Goal: Task Accomplishment & Management: Use online tool/utility

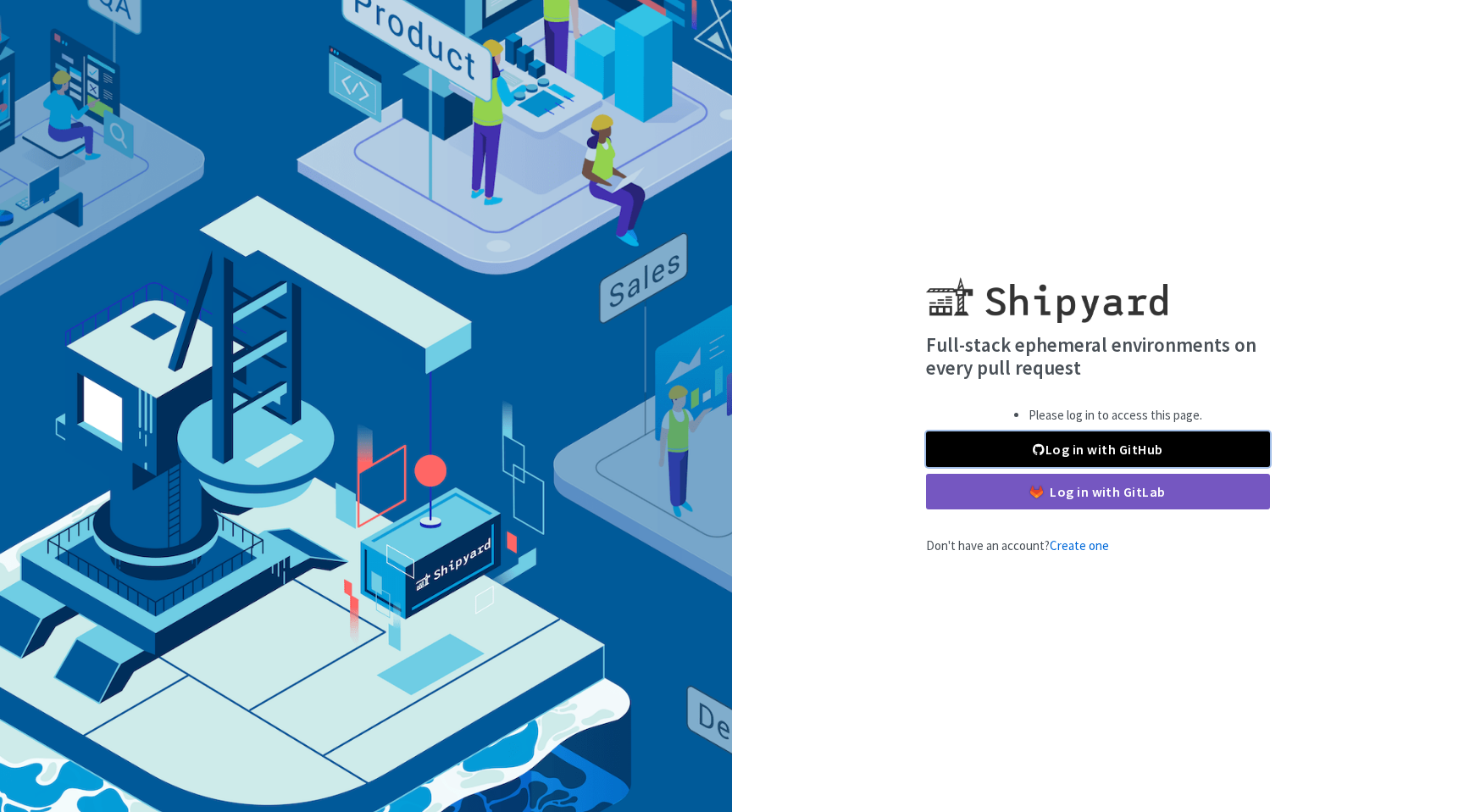
click at [1037, 452] on span at bounding box center [1039, 448] width 12 height 14
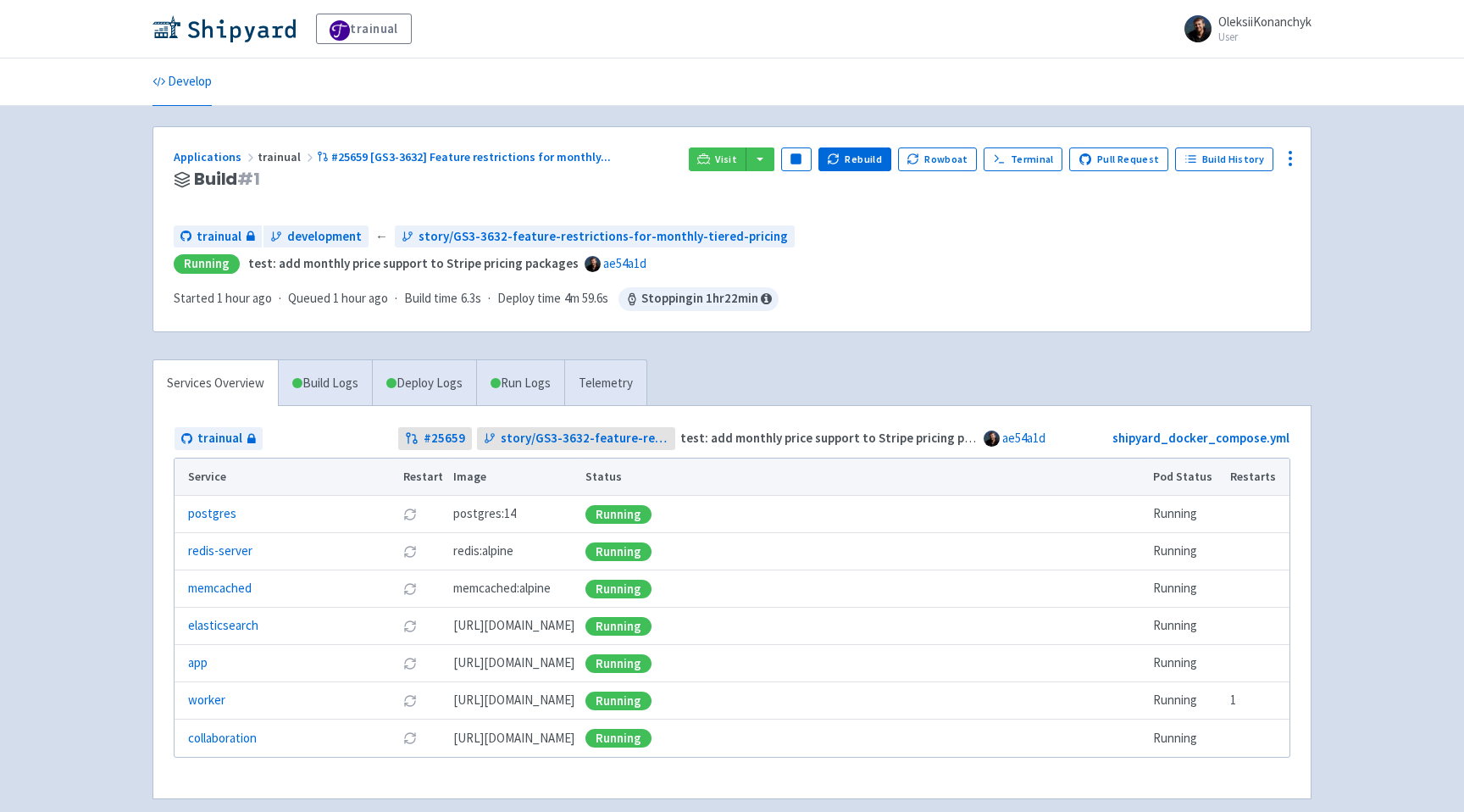
click at [106, 477] on div "trainual OleksiiKonanchyk User Profile Sign out Develop" at bounding box center [732, 420] width 1464 height 840
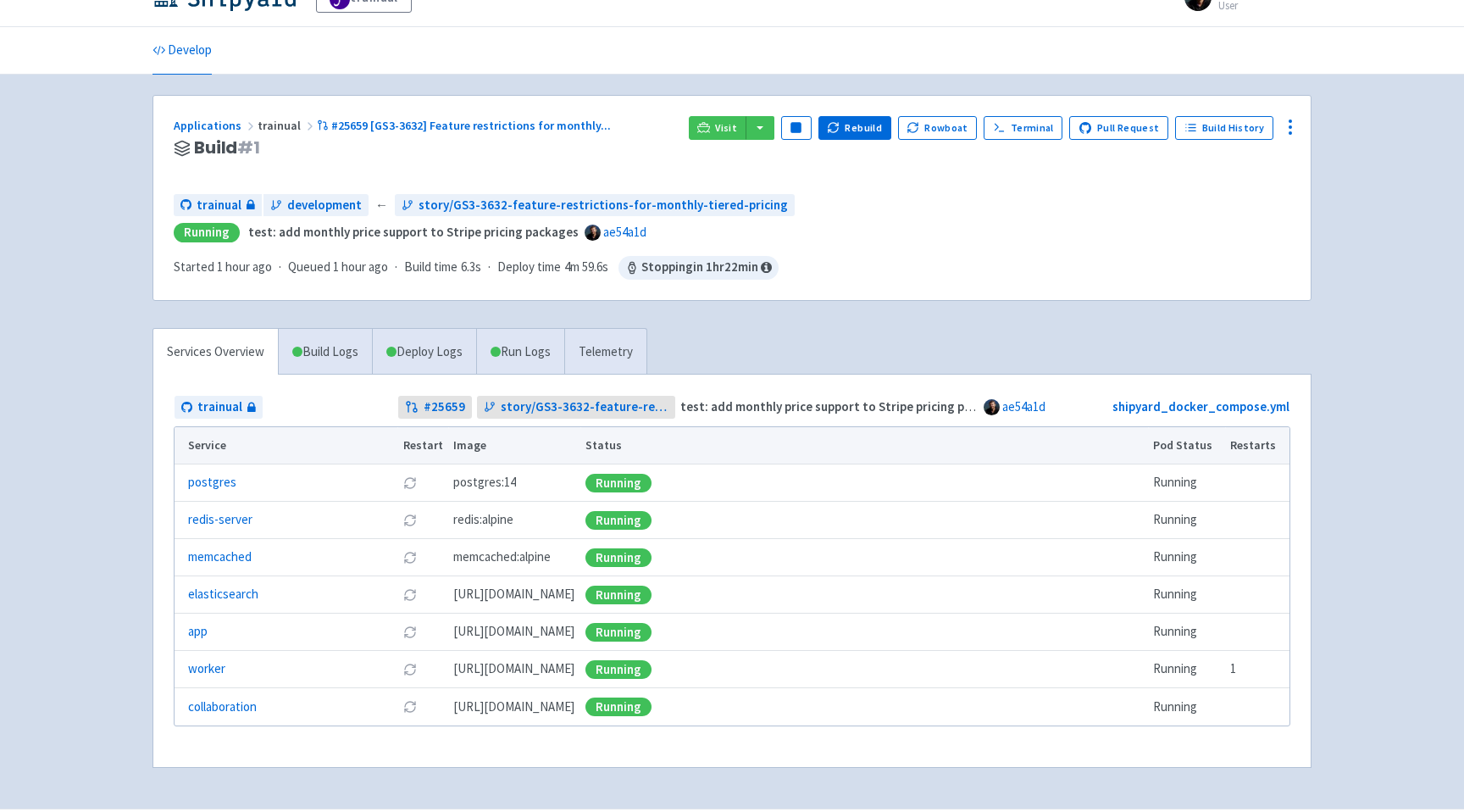
scroll to position [11, 0]
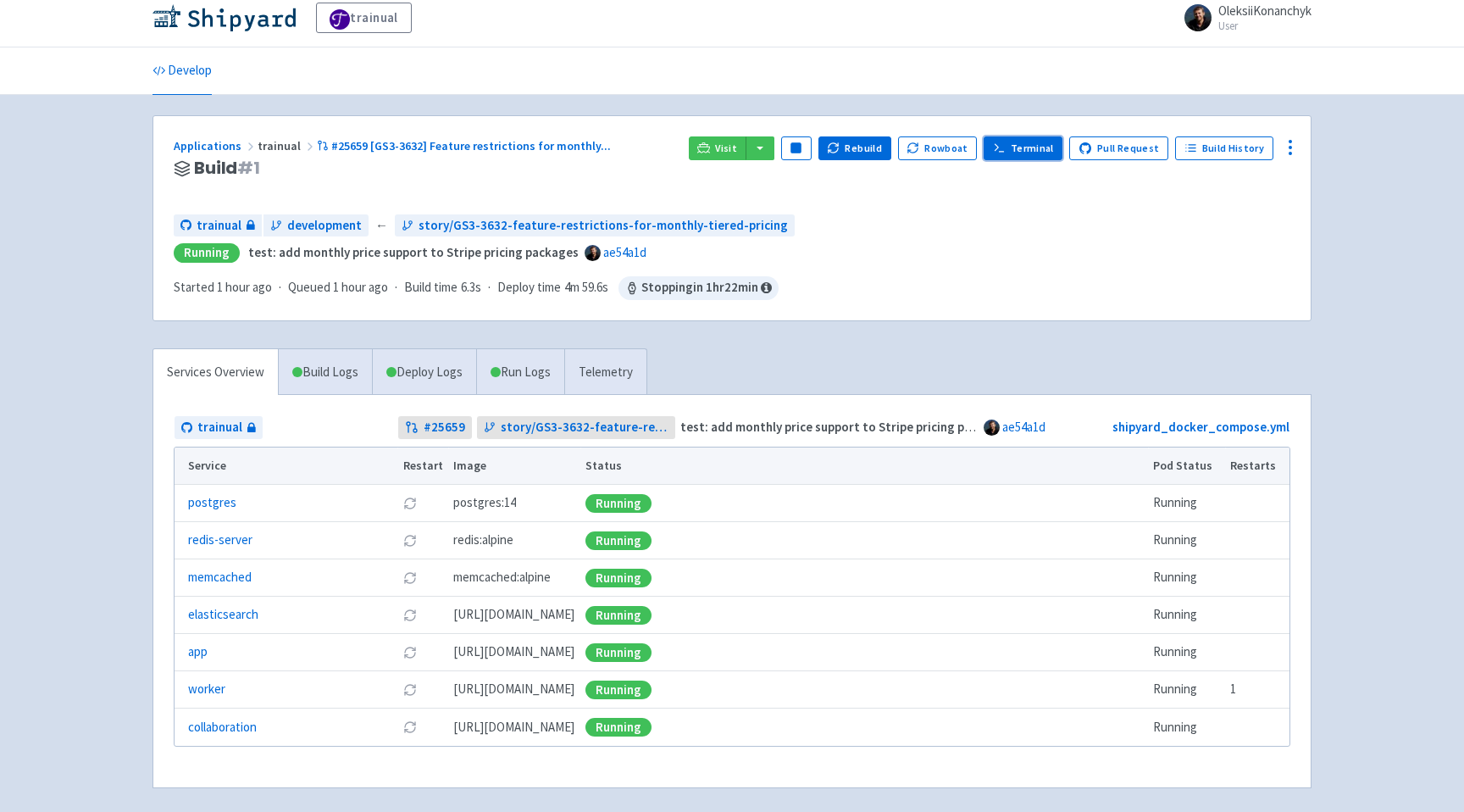
click at [1026, 143] on link "Terminal" at bounding box center [1023, 148] width 79 height 24
click at [921, 221] on div "trainual development ← story/GS3-3632-feature-restrictions-for-monthly-tiered-p…" at bounding box center [732, 226] width 1117 height 23
click at [1028, 145] on link "Terminal" at bounding box center [1023, 148] width 79 height 24
click at [854, 199] on div "Visit Pause Rebuild Rowboat Terminal Pull Request Build History" at bounding box center [989, 168] width 601 height 64
click at [790, 196] on div "Visit Pause Rebuild Rowboat Terminal Pull Request Build History" at bounding box center [989, 168] width 601 height 64
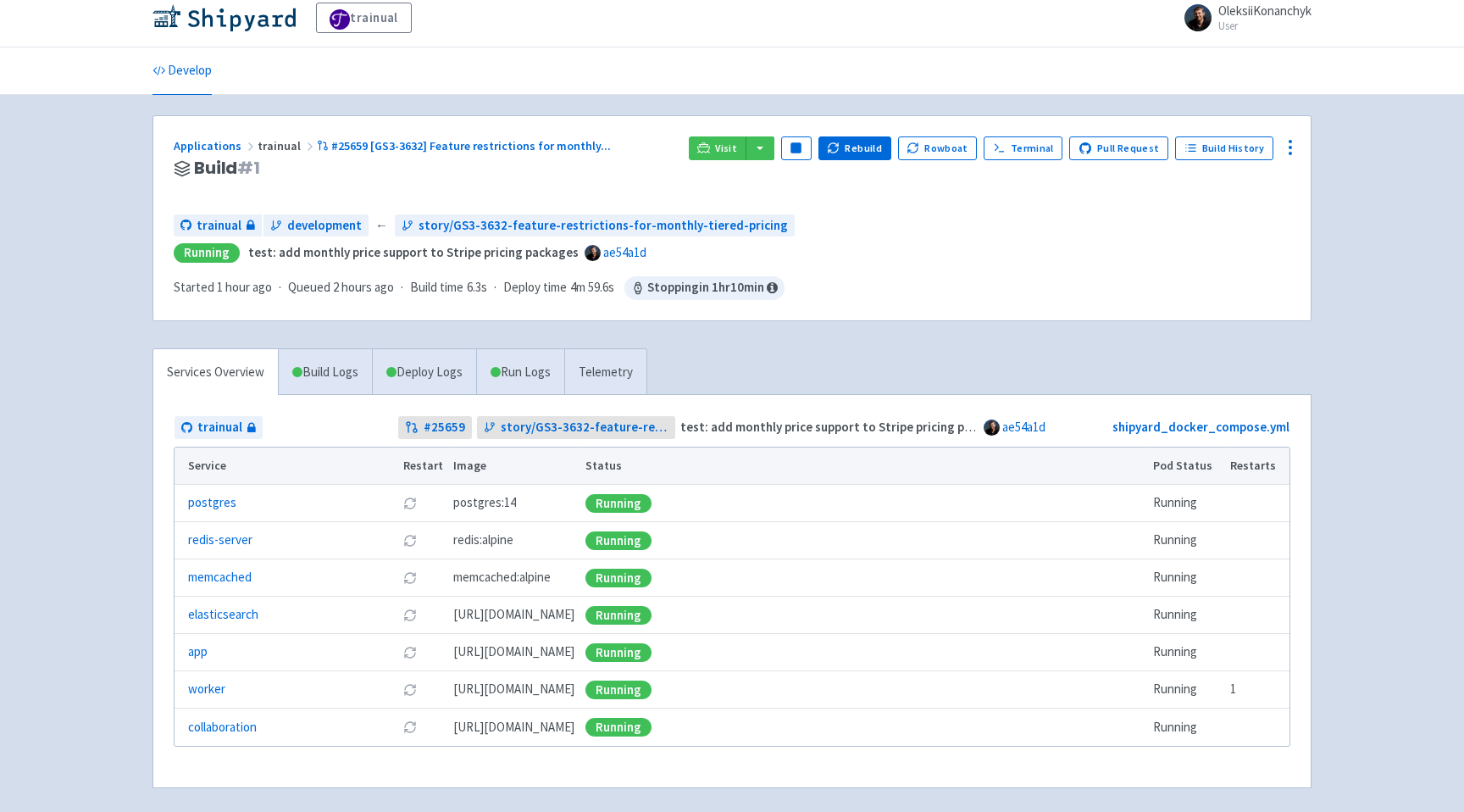
click at [802, 222] on div "trainual development ← story/GS3-3632-feature-restrictions-for-monthly-tiered-p…" at bounding box center [732, 226] width 1117 height 23
click at [1028, 152] on link "Terminal" at bounding box center [1023, 148] width 79 height 24
